Goal: Transaction & Acquisition: Book appointment/travel/reservation

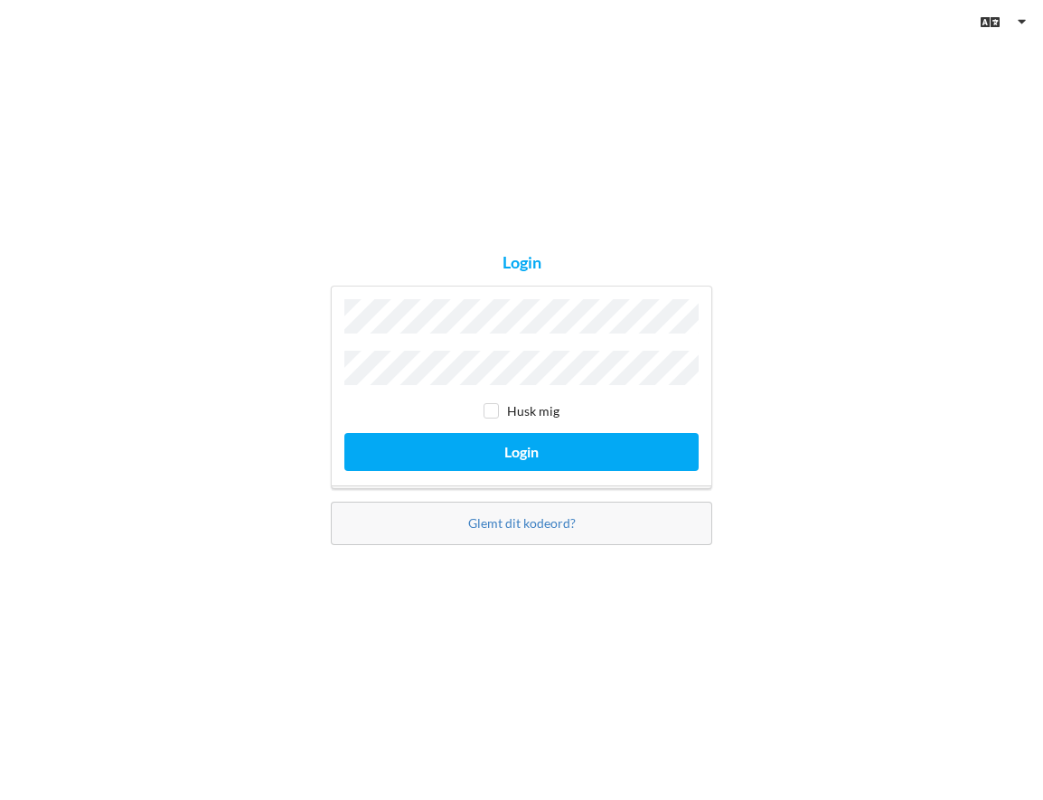
click at [344, 433] on button "Login" at bounding box center [521, 451] width 354 height 37
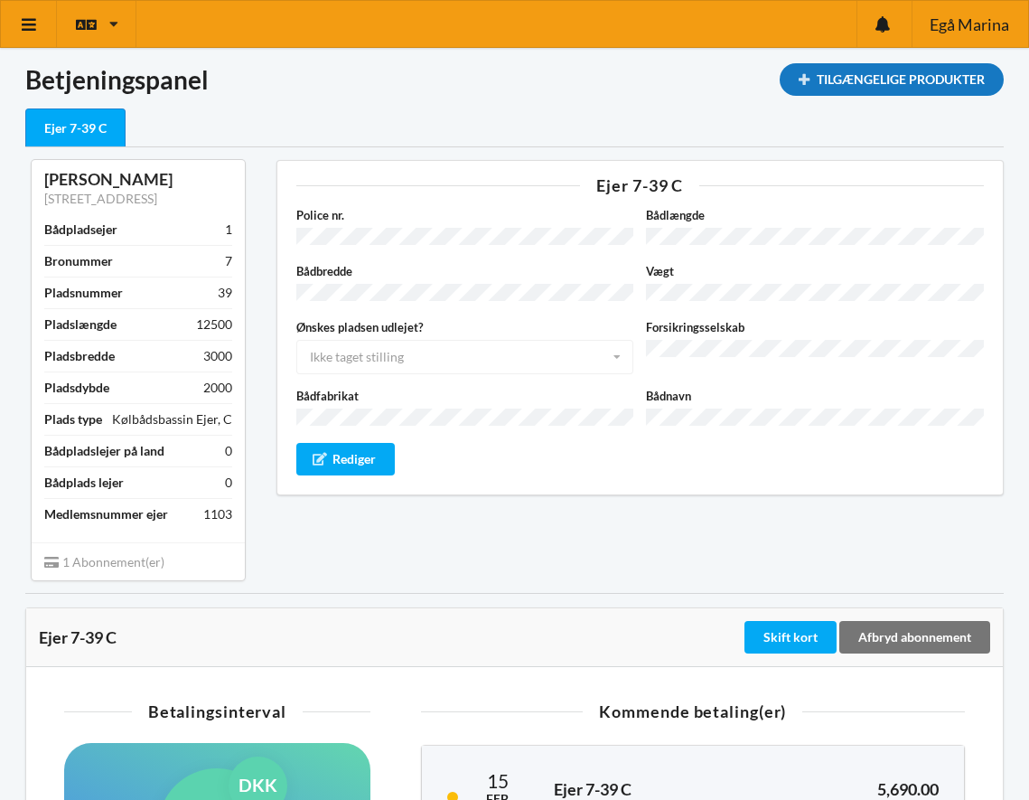
click at [820, 72] on div "Tilgængelige Produkter" at bounding box center [892, 79] width 224 height 33
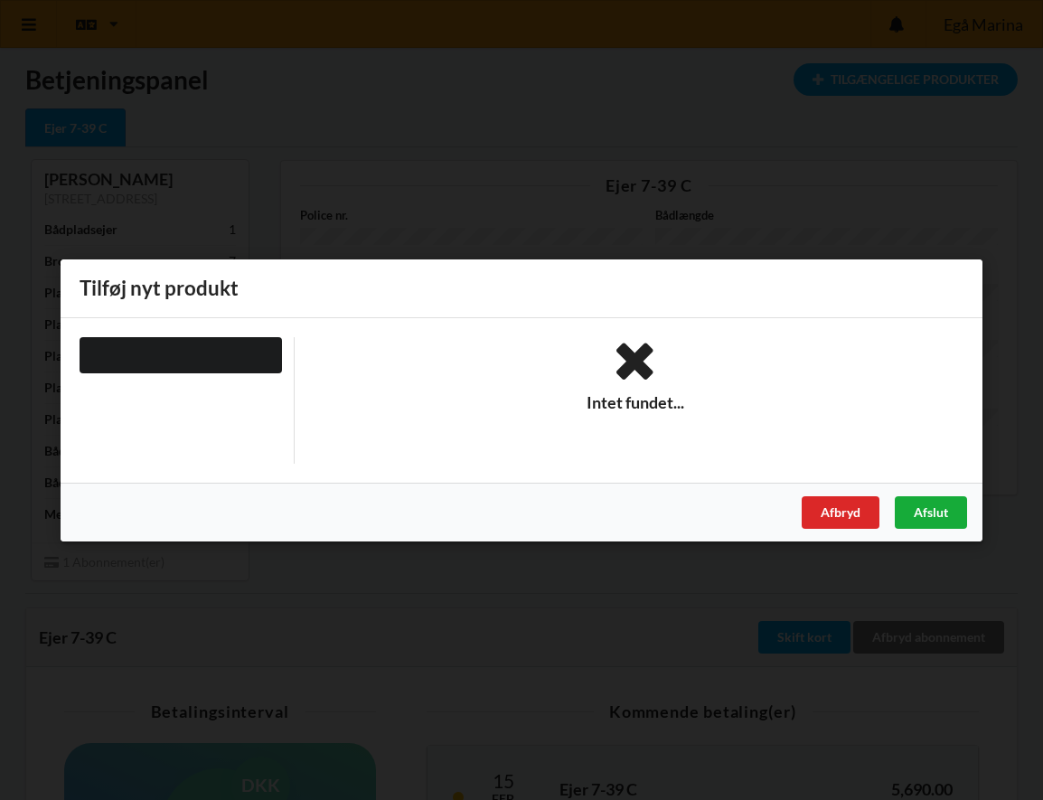
click at [925, 512] on div "Afslut" at bounding box center [931, 511] width 72 height 33
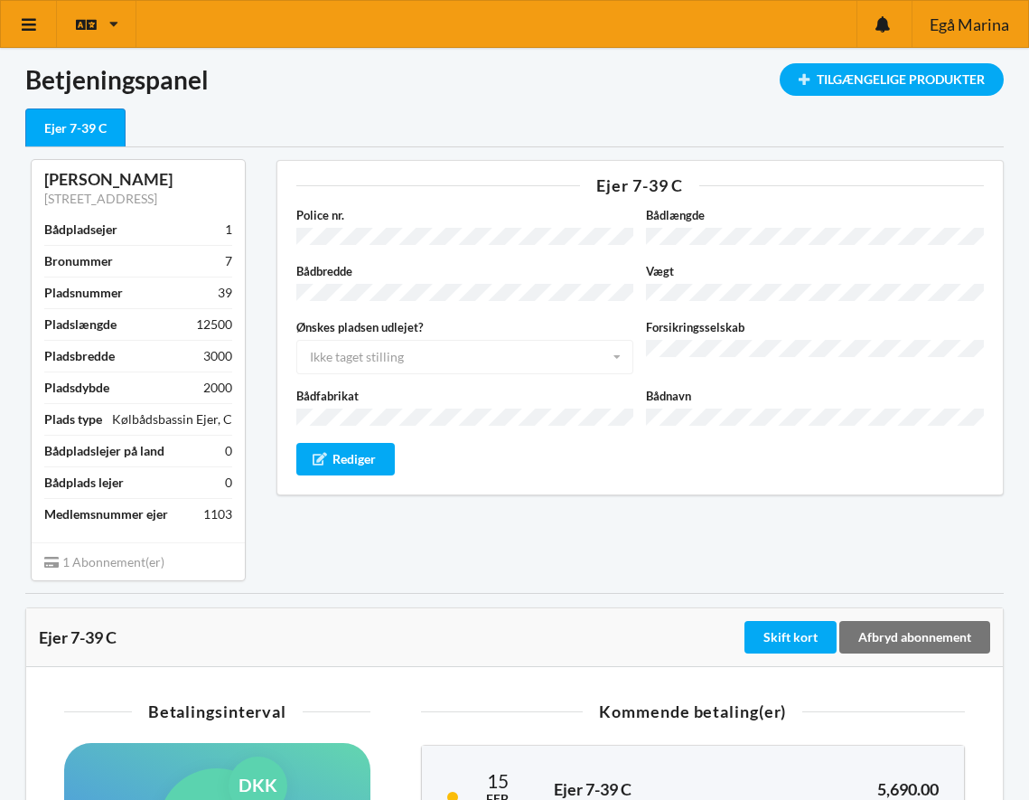
click at [183, 455] on div "Bådpladslejer på land 0" at bounding box center [138, 451] width 188 height 32
click at [229, 452] on div "0" at bounding box center [228, 451] width 7 height 18
click at [317, 455] on div "Rediger" at bounding box center [345, 459] width 99 height 33
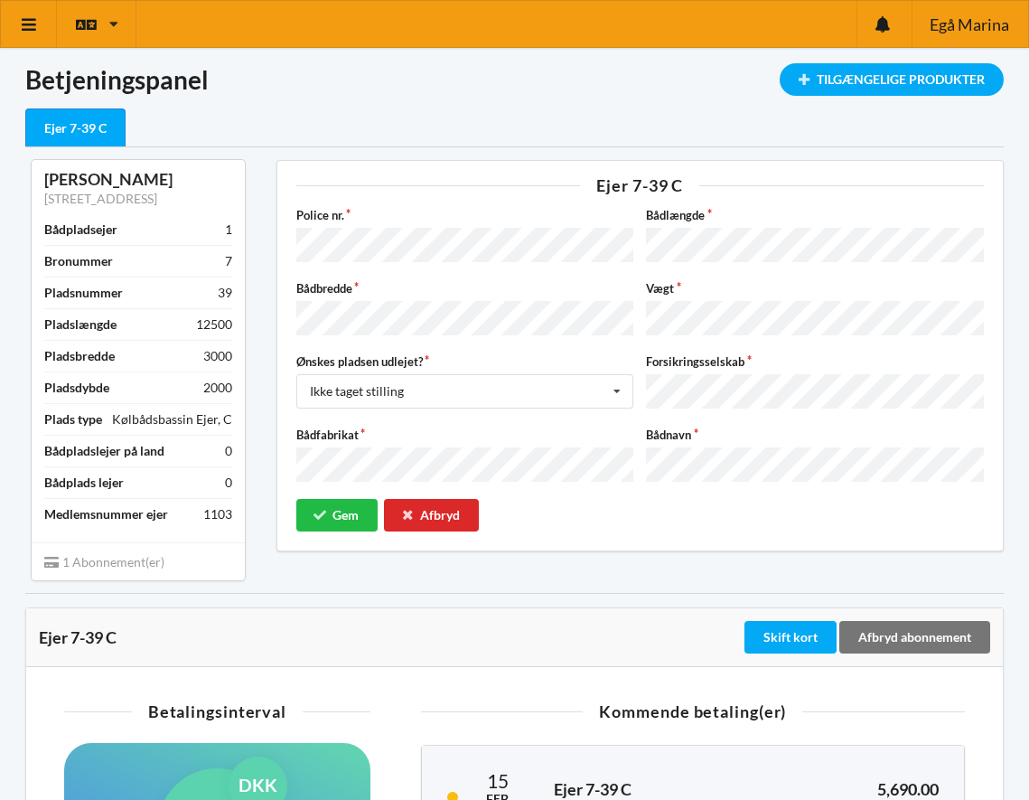
drag, startPoint x: 448, startPoint y: 507, endPoint x: 436, endPoint y: 513, distance: 14.1
click at [436, 513] on div "Afbryd" at bounding box center [432, 515] width 96 height 33
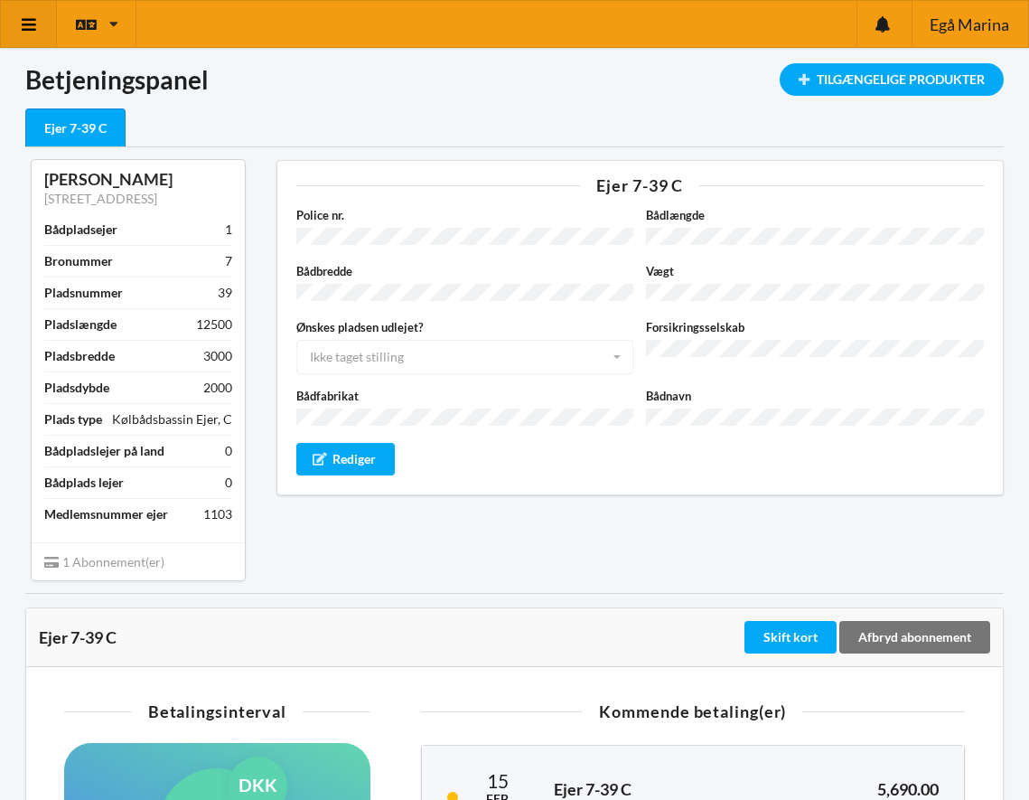
click at [22, 28] on icon at bounding box center [29, 24] width 19 height 16
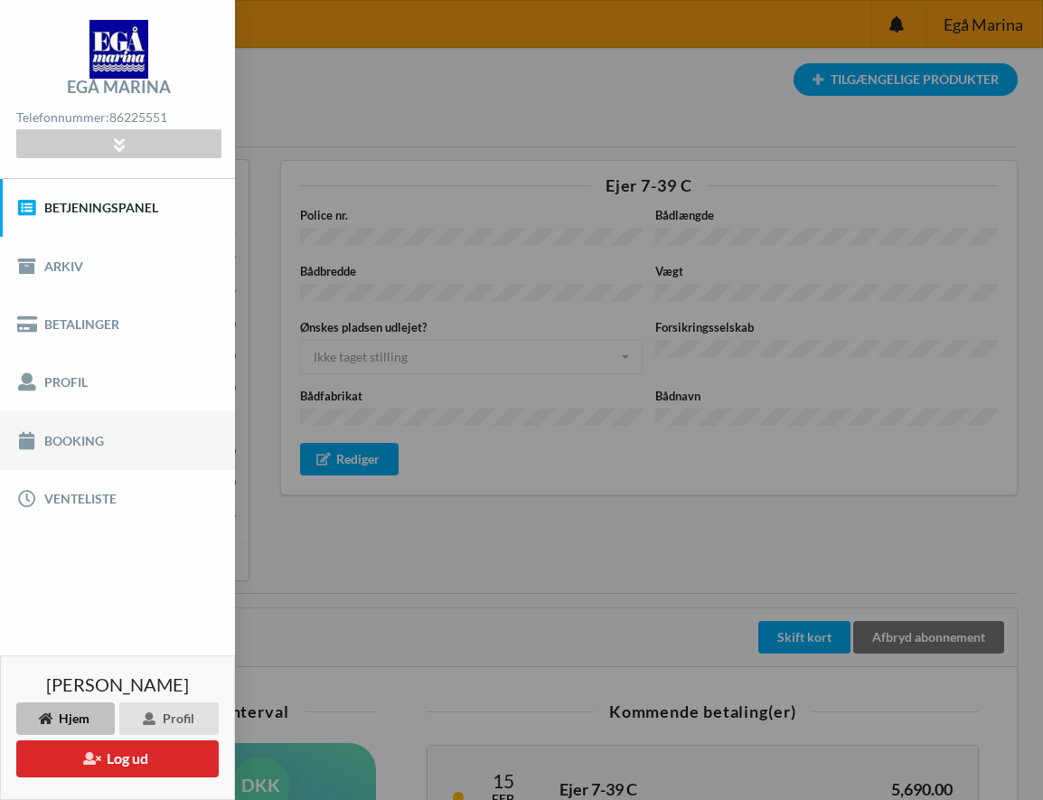
click at [42, 446] on link "Booking" at bounding box center [117, 440] width 235 height 58
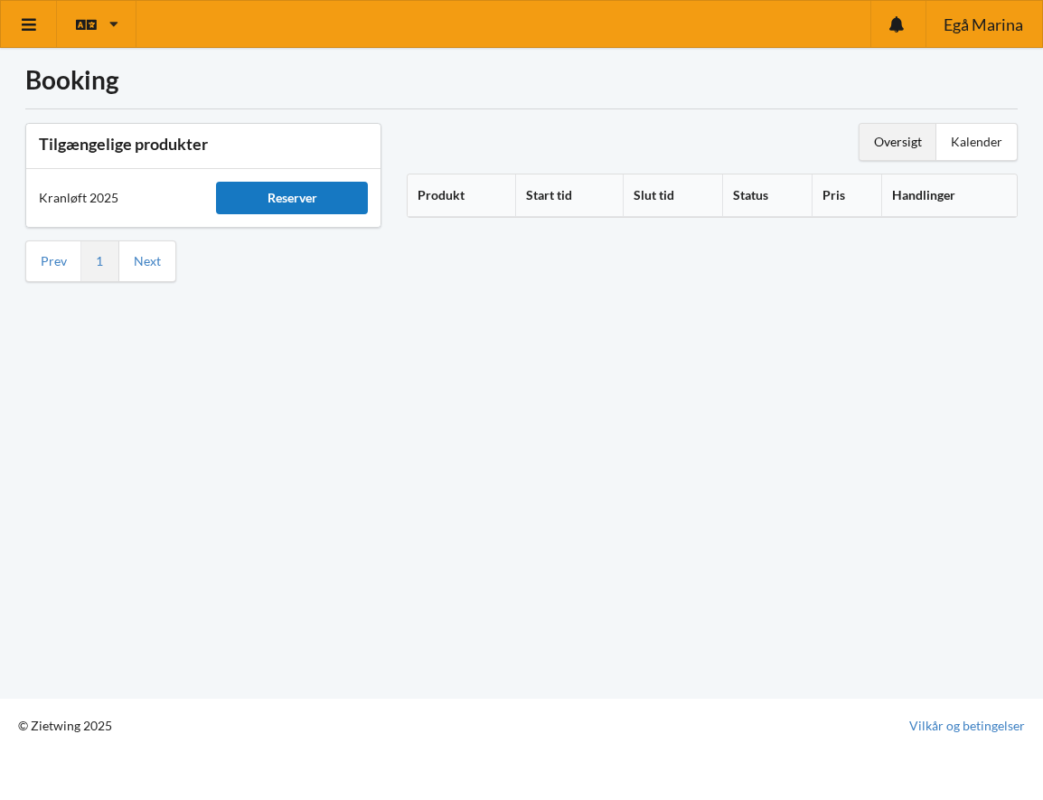
click at [296, 198] on div "Reserver" at bounding box center [292, 198] width 152 height 33
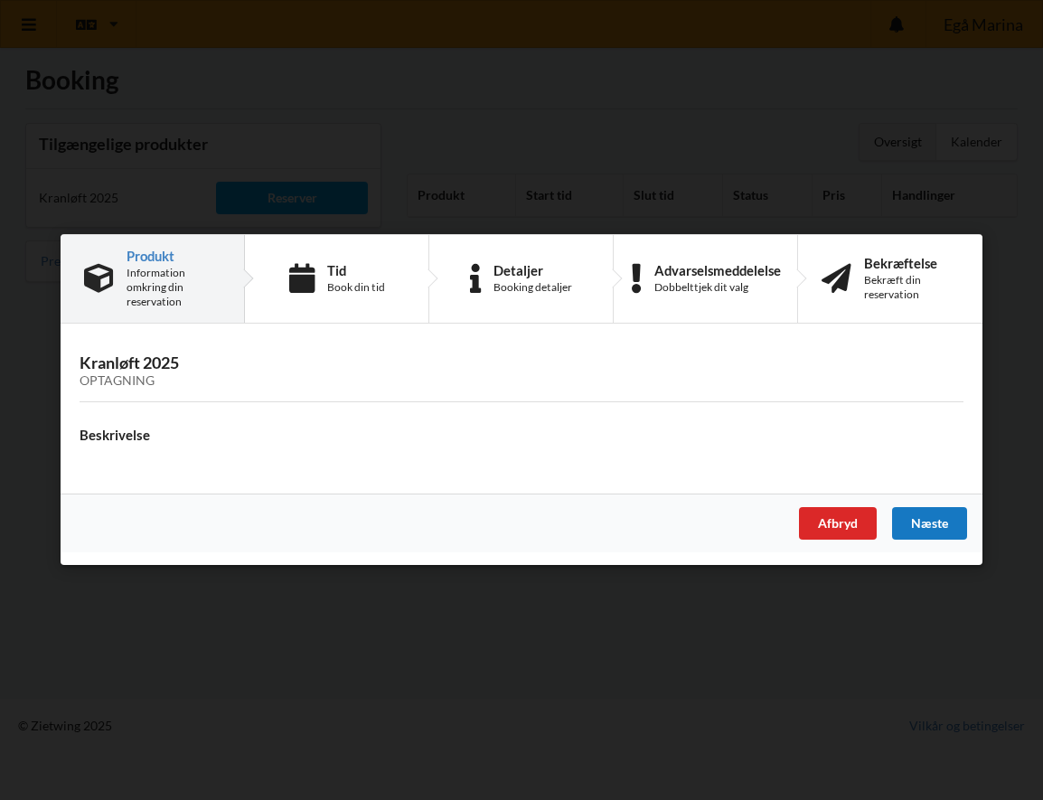
click at [942, 519] on div "Næste" at bounding box center [929, 524] width 75 height 33
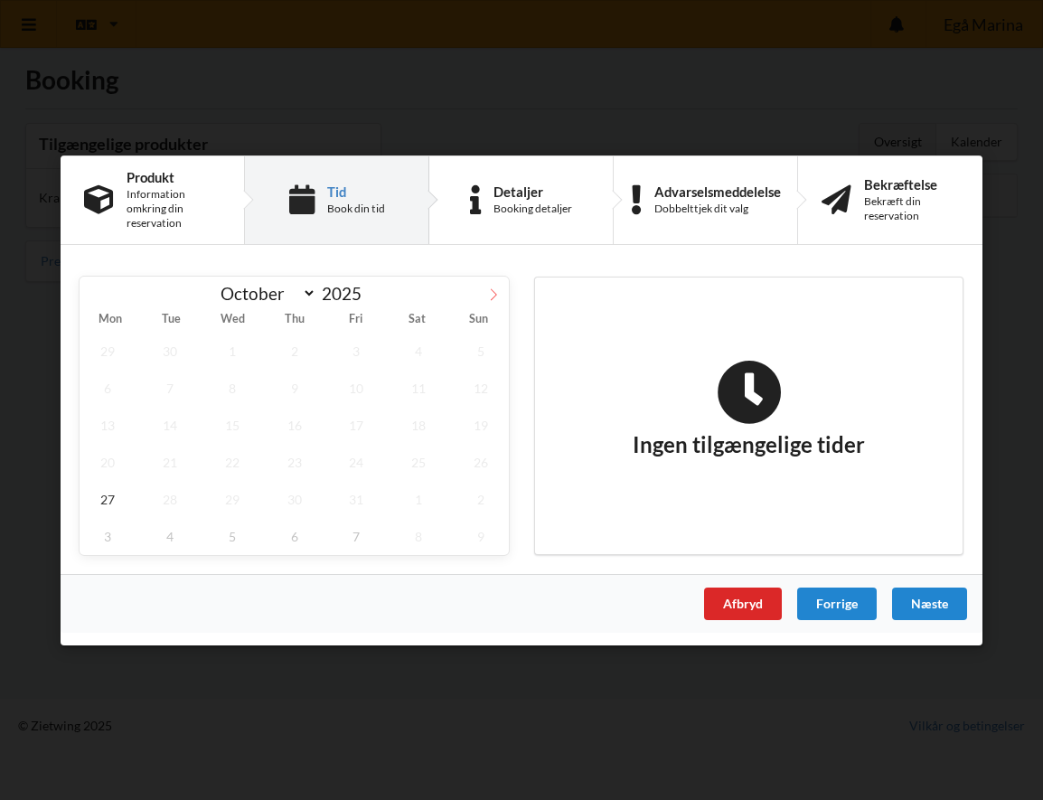
click at [494, 295] on icon at bounding box center [493, 293] width 13 height 13
click at [102, 391] on span "3" at bounding box center [108, 387] width 56 height 37
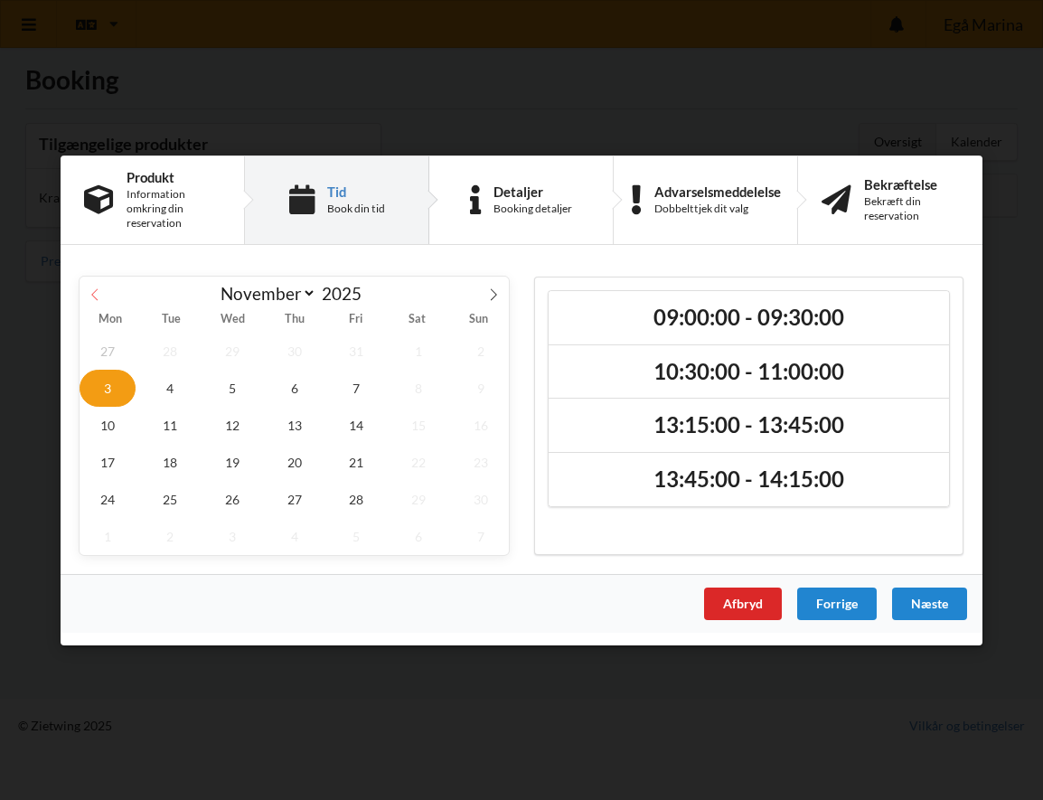
click at [97, 303] on span at bounding box center [95, 291] width 31 height 31
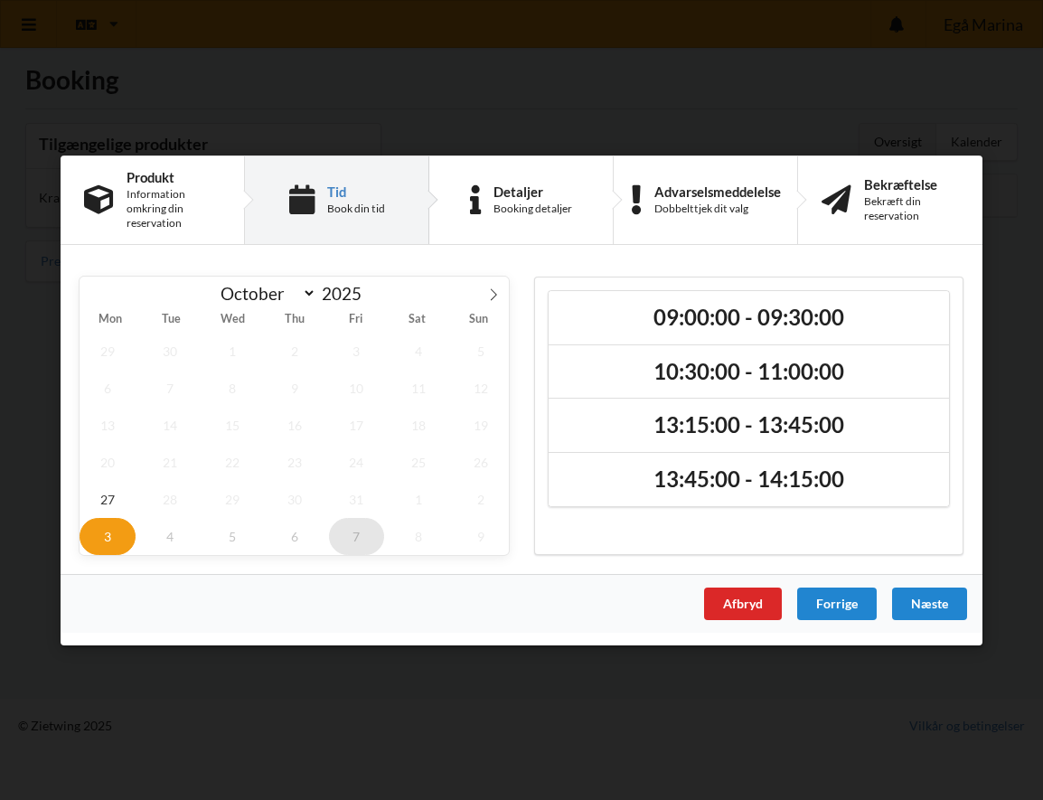
click at [348, 531] on span "7" at bounding box center [357, 535] width 56 height 37
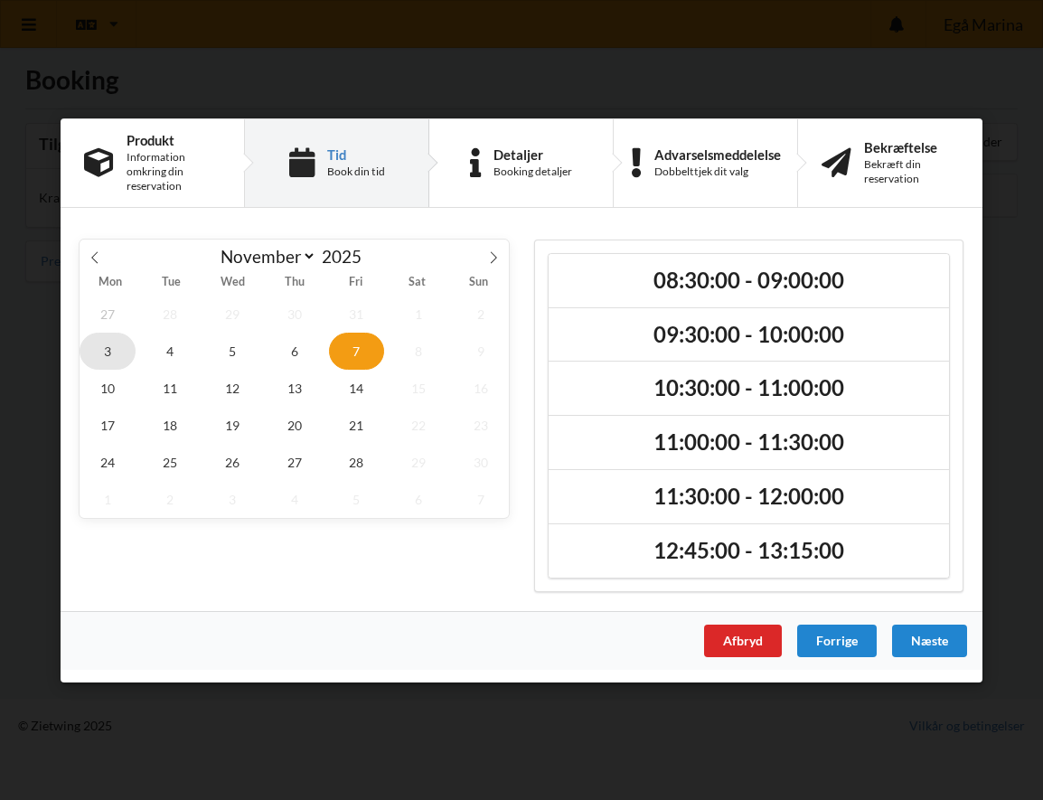
click at [100, 362] on span "3" at bounding box center [108, 350] width 56 height 37
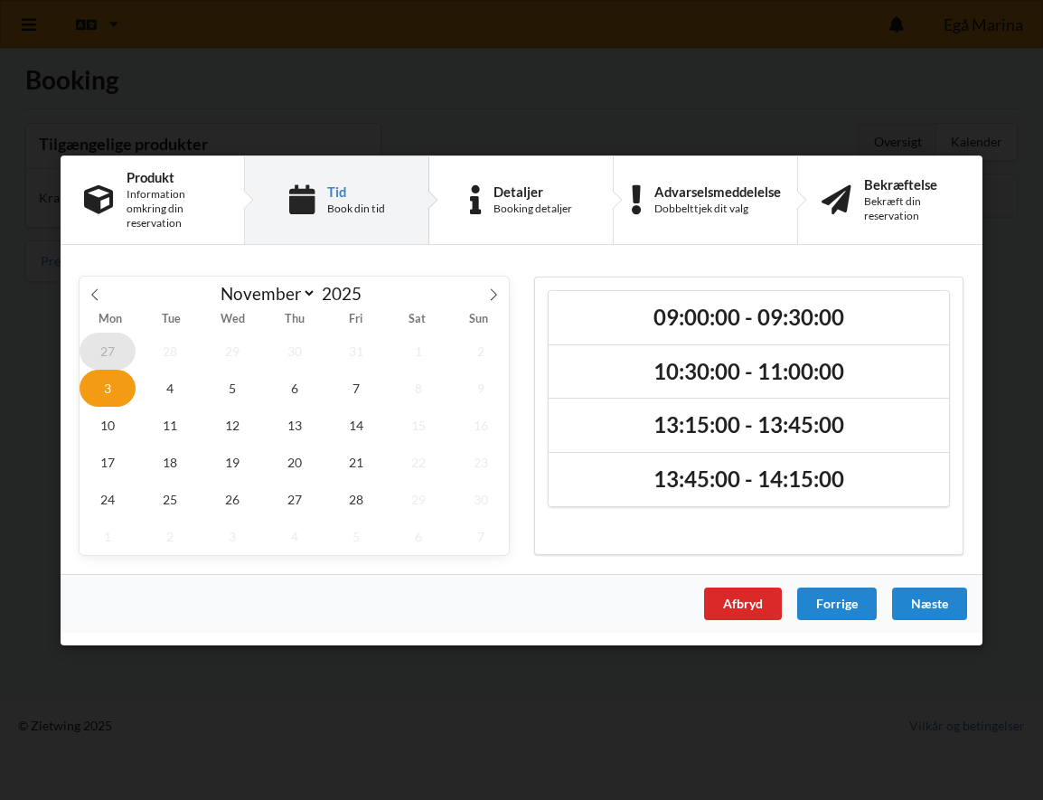
click at [104, 343] on span "27" at bounding box center [108, 350] width 56 height 37
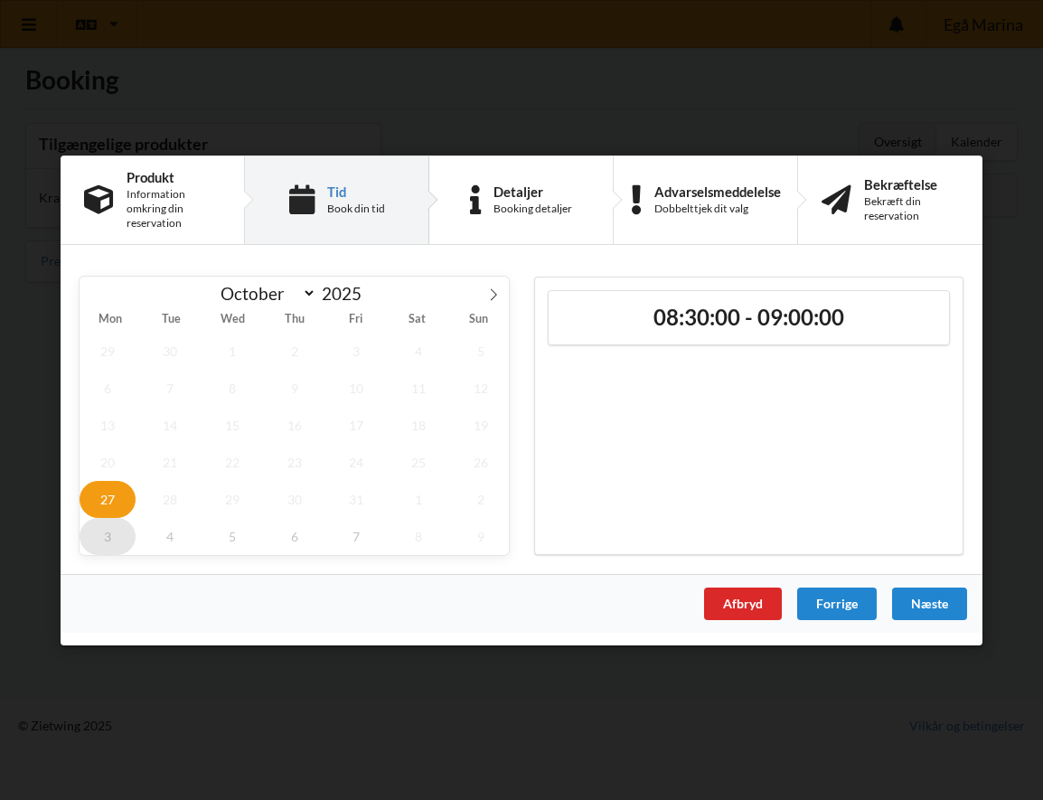
click at [96, 541] on span "3" at bounding box center [108, 535] width 56 height 37
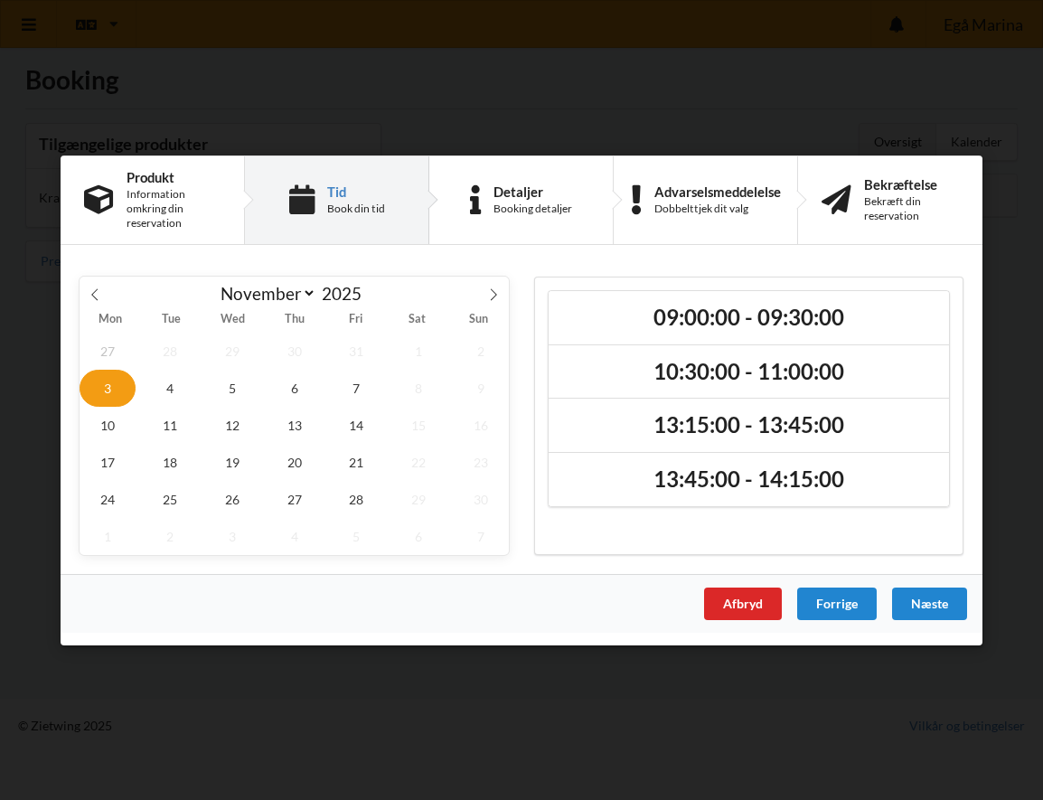
click at [101, 375] on span "3" at bounding box center [108, 387] width 56 height 37
click at [105, 387] on span "3" at bounding box center [108, 387] width 56 height 37
click at [110, 343] on span "27" at bounding box center [108, 350] width 56 height 37
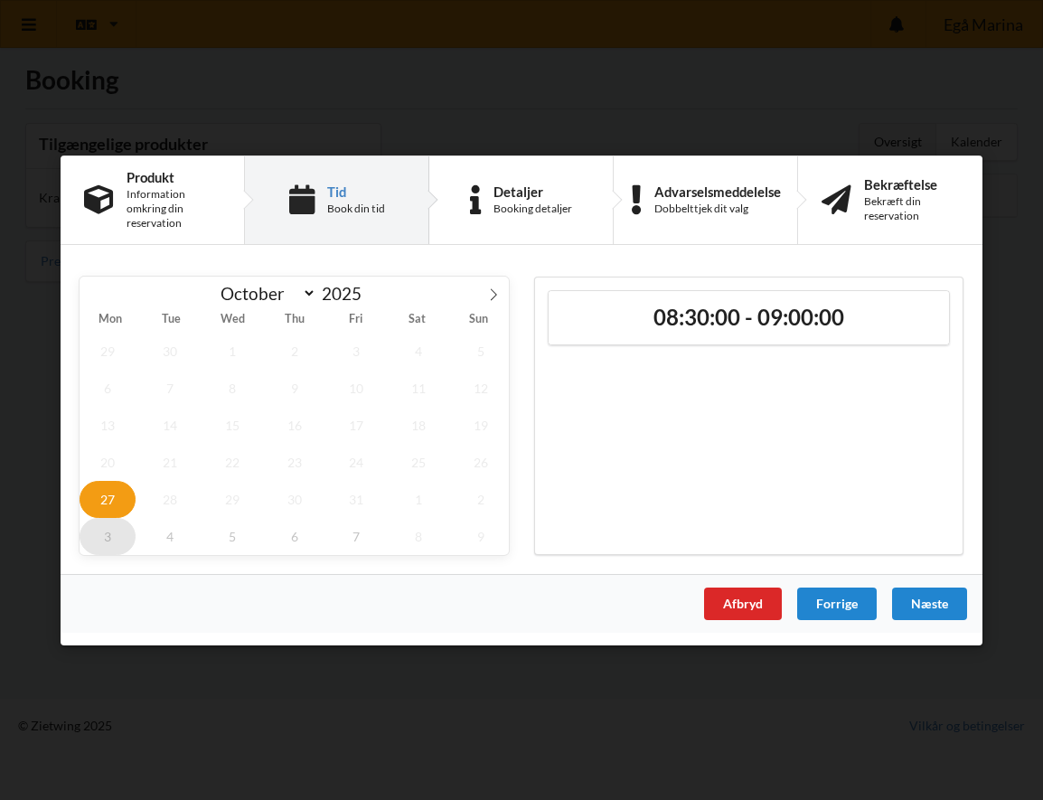
click at [98, 548] on span "3" at bounding box center [108, 535] width 56 height 37
select select "10"
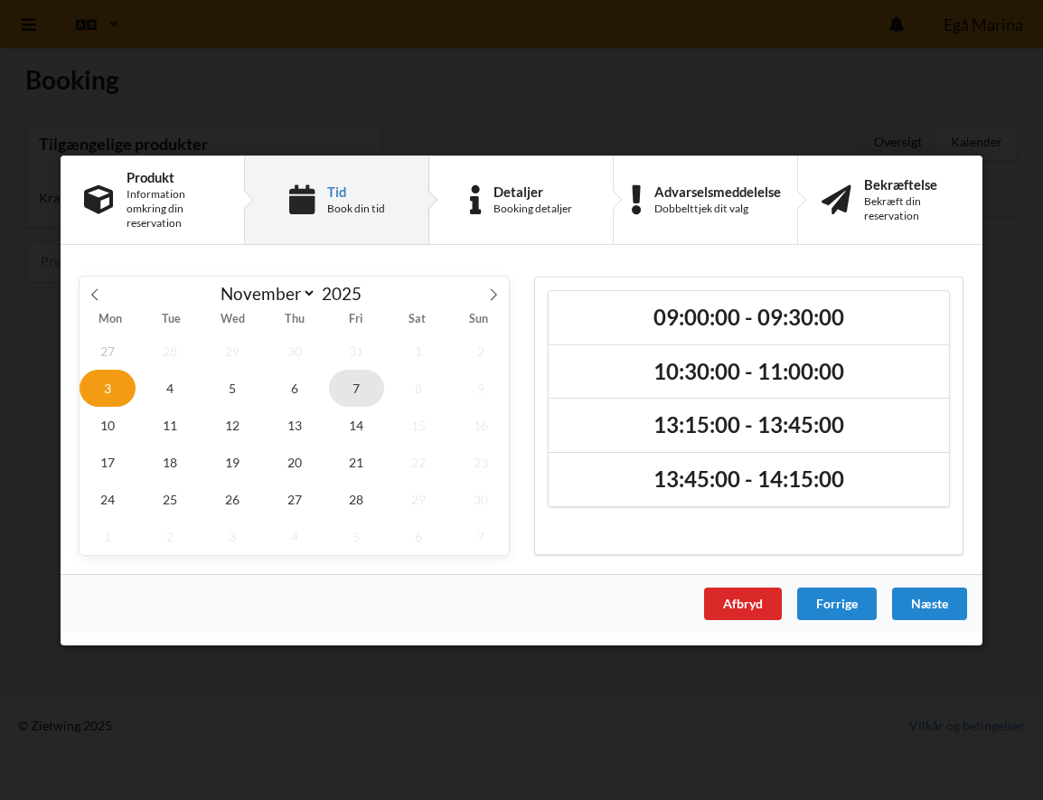
click at [351, 372] on span "7" at bounding box center [357, 387] width 56 height 37
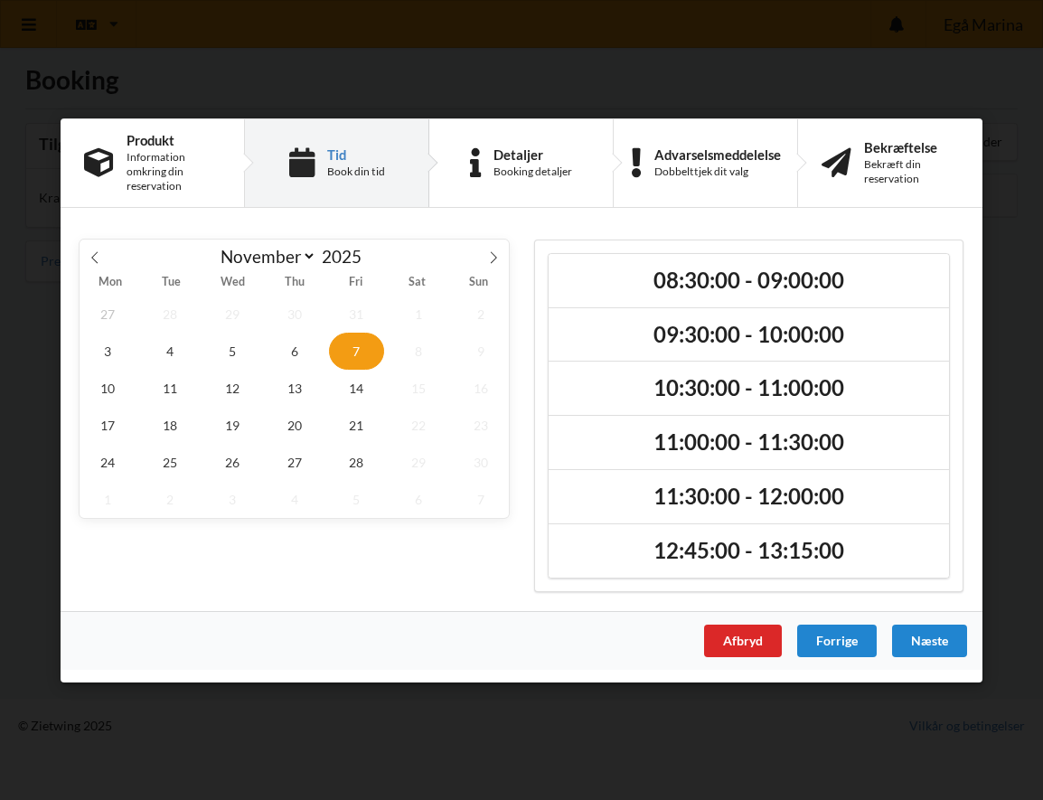
click at [588, 218] on div "Produkt Information omkring din reservation Tid Book din tid Detaljer Booking d…" at bounding box center [522, 400] width 922 height 564
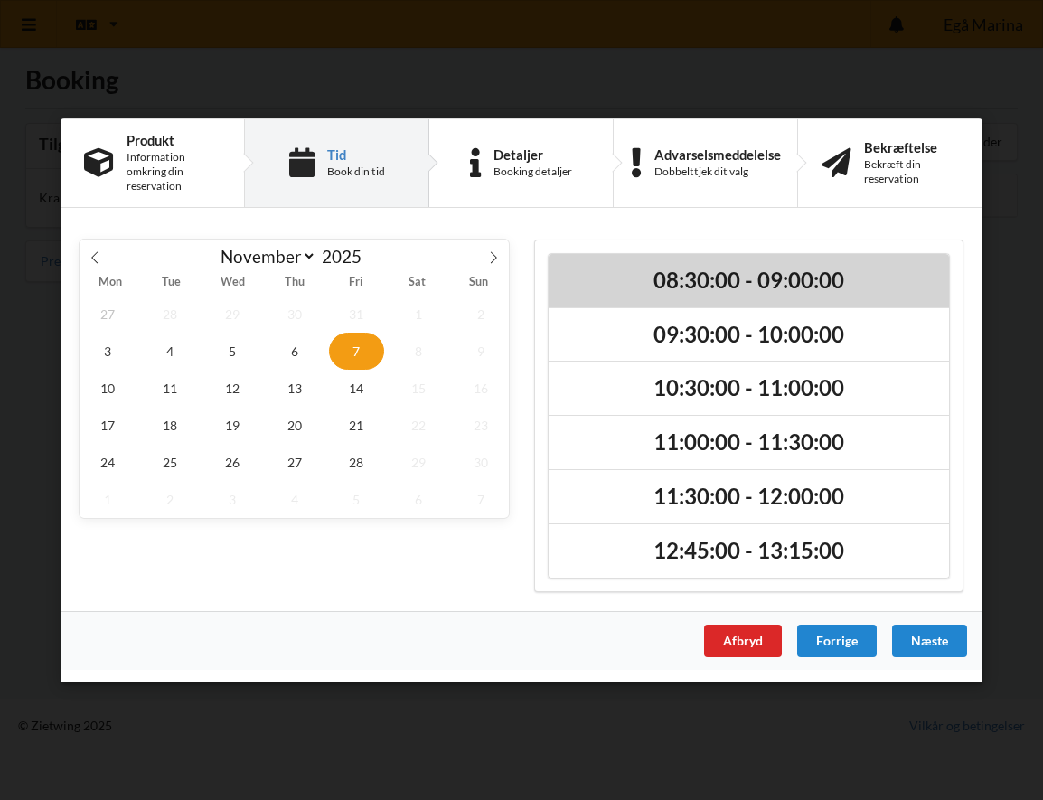
click at [683, 291] on h2 "08:30:00 - 09:00:00" at bounding box center [748, 280] width 375 height 28
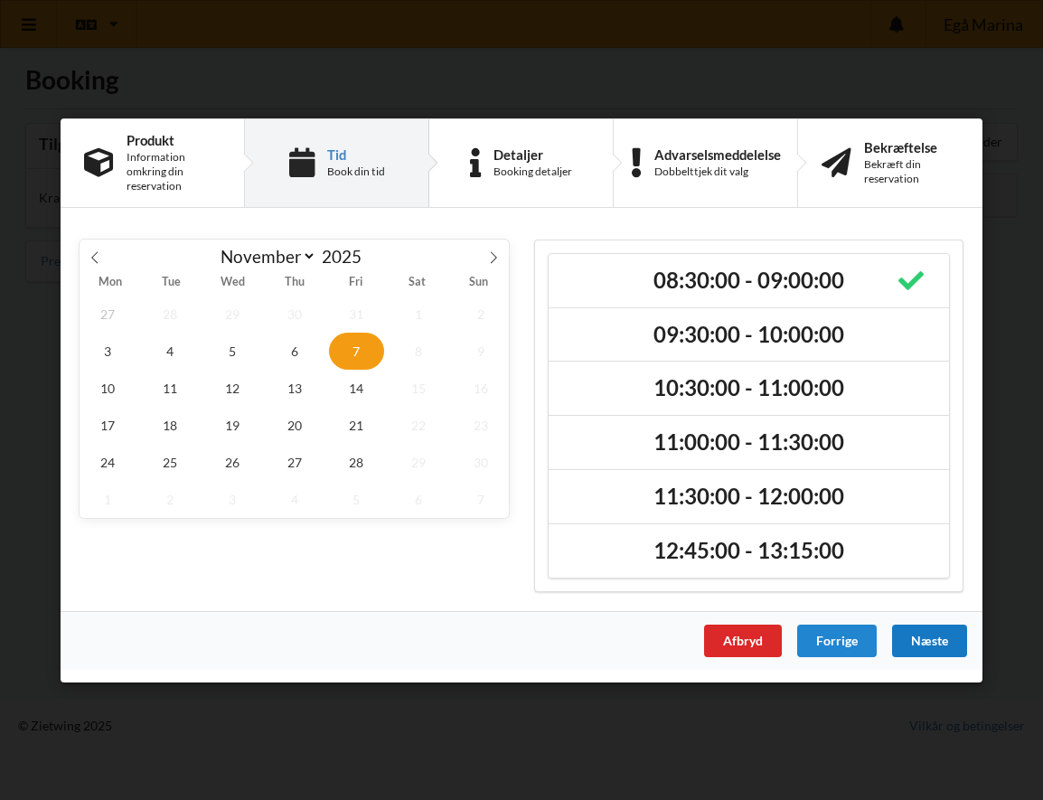
click at [916, 636] on div "Næste" at bounding box center [929, 639] width 75 height 33
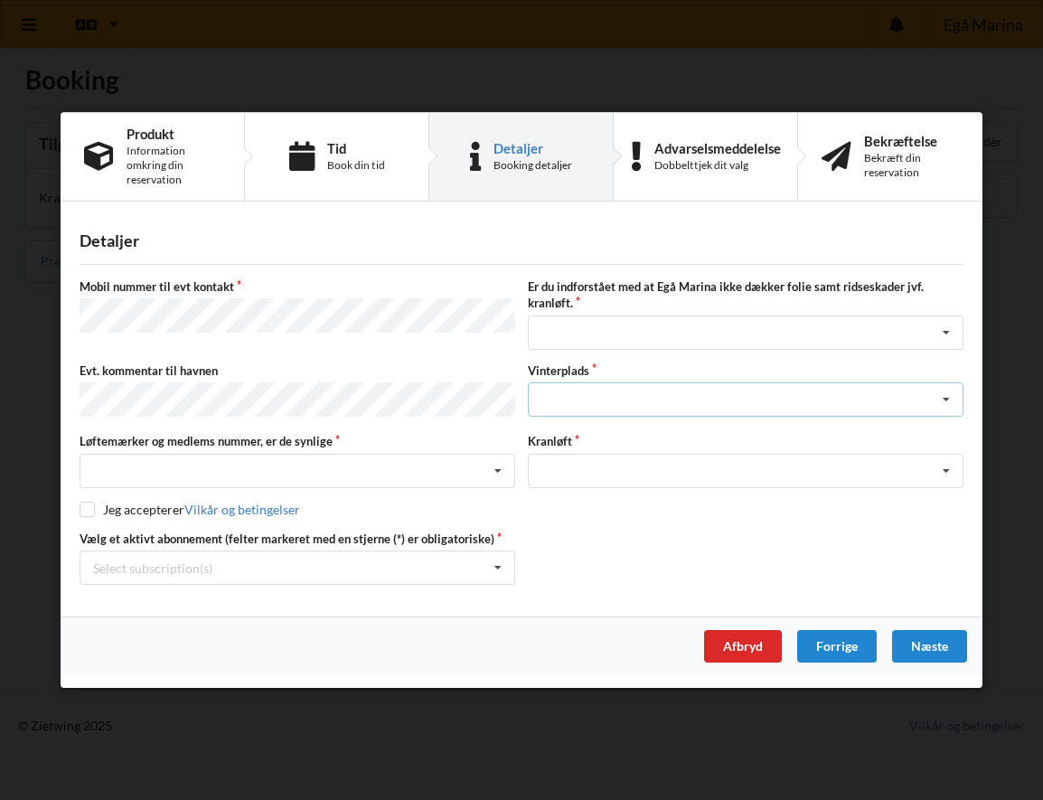
click at [942, 395] on icon at bounding box center [946, 399] width 27 height 33
click at [361, 570] on div "Select subscription(s) * Ejer 7-39 C" at bounding box center [298, 567] width 436 height 34
click at [691, 469] on div "Optagning" at bounding box center [746, 470] width 436 height 34
click at [306, 458] on div "Nej, jeg kontakter havnekontoret inden løftet Ja, mine mærker er synlige og int…" at bounding box center [298, 470] width 436 height 34
click at [750, 536] on div "Vælg et aktivt abonnement (felter markeret med en stjerne (*) er obligatoriske)…" at bounding box center [521, 557] width 896 height 54
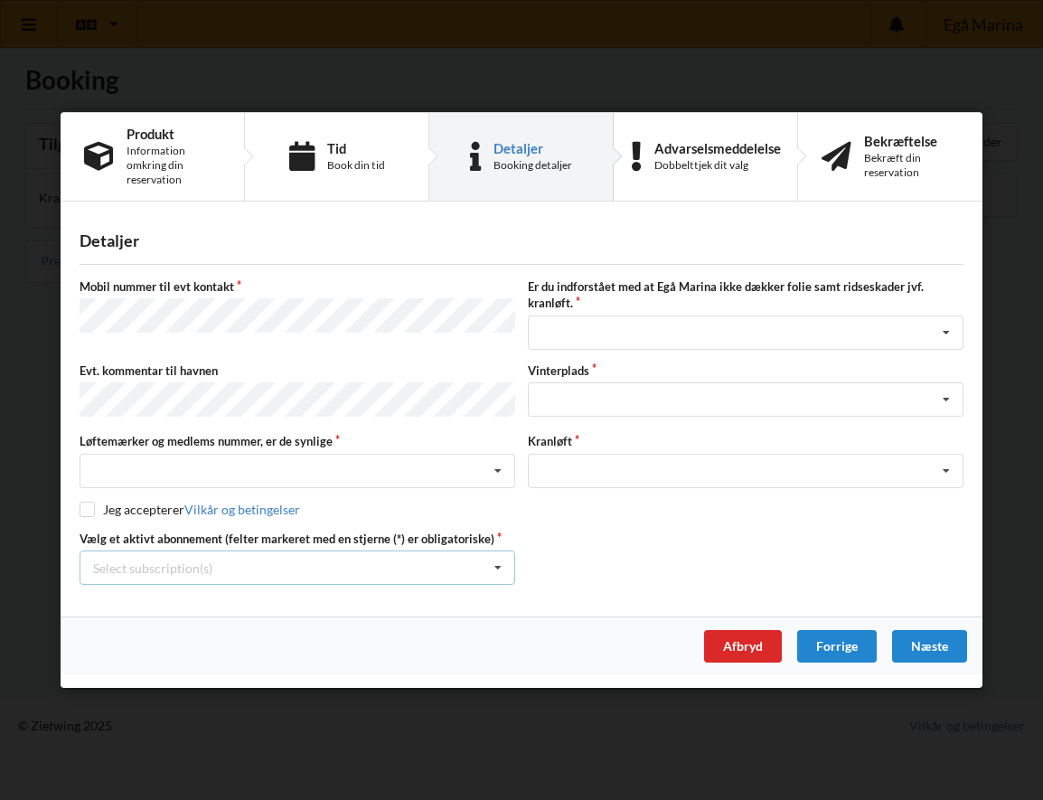
click at [323, 567] on div "Select subscription(s) * Ejer 7-39 C" at bounding box center [298, 567] width 436 height 34
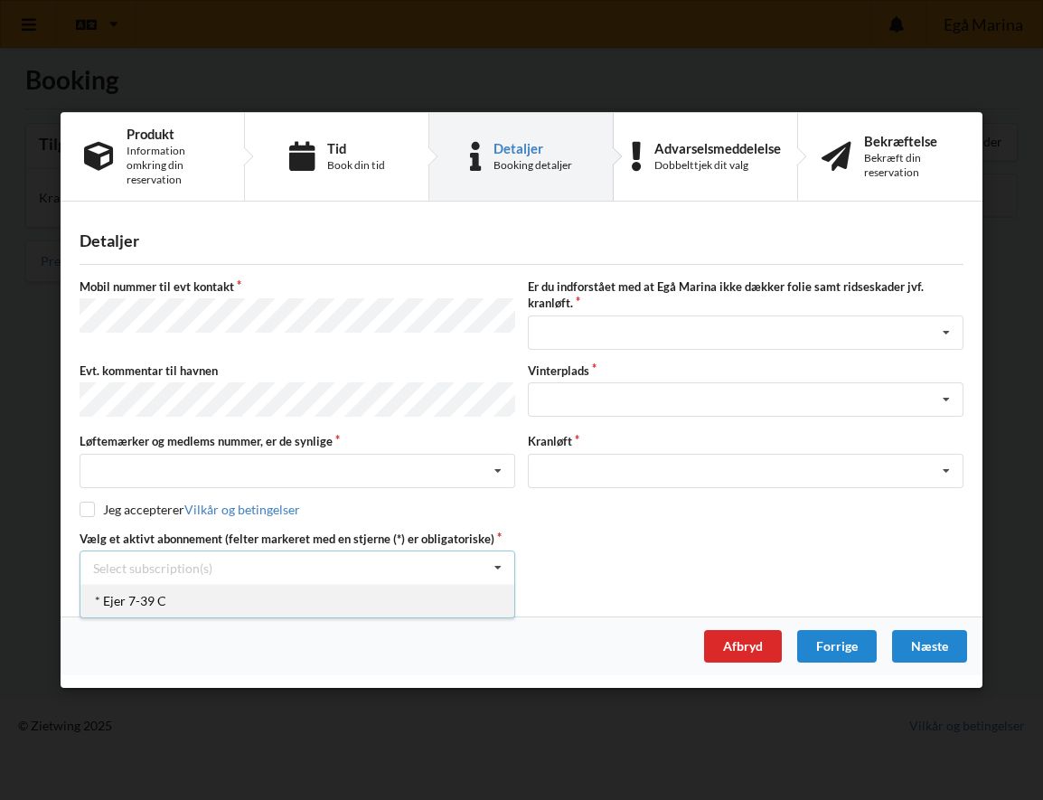
click at [199, 603] on div "* Ejer 7-39 C" at bounding box center [297, 600] width 434 height 33
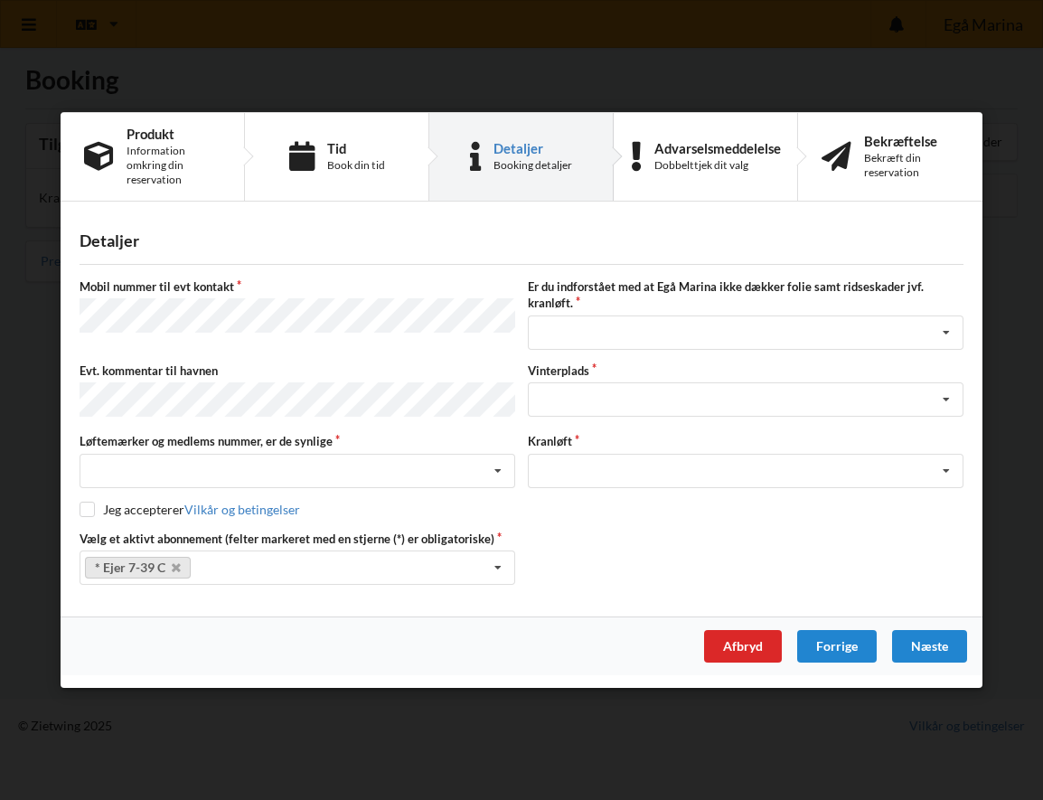
click at [684, 531] on div "Vælg et aktivt abonnement (felter markeret med en stjerne (*) er obligatoriske)…" at bounding box center [521, 557] width 896 height 54
click at [736, 568] on div "Vælg et aktivt abonnement (felter markeret med en stjerne (*) er obligatoriske)…" at bounding box center [521, 557] width 896 height 54
click at [694, 536] on div "Vælg et aktivt abonnement (felter markeret med en stjerne (*) er obligatoriske)…" at bounding box center [521, 557] width 896 height 54
drag, startPoint x: 876, startPoint y: 736, endPoint x: 869, endPoint y: 725, distance: 12.6
click at [874, 736] on div "Handelsbetingelser Ved at benytte dig af Virksomhedens juridiske navn services …" at bounding box center [521, 400] width 1043 height 800
